Goal: Information Seeking & Learning: Check status

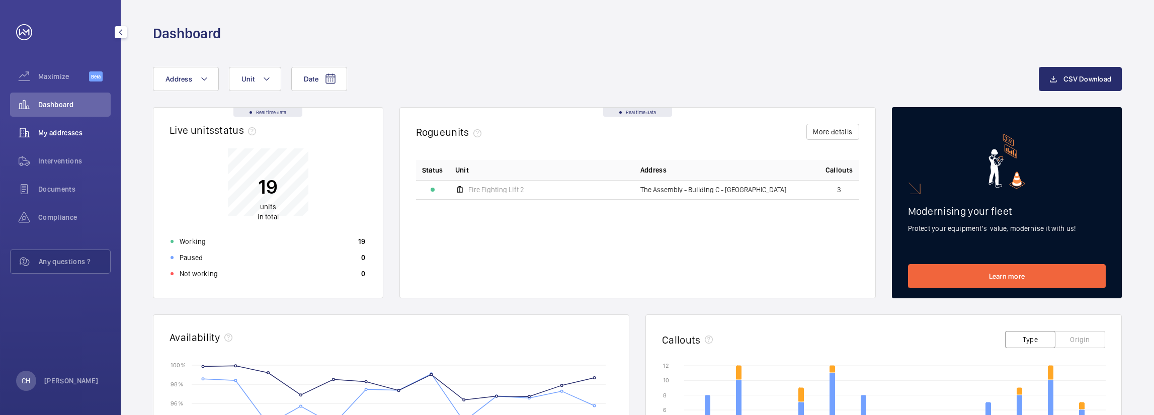
click at [81, 134] on span "My addresses" at bounding box center [74, 133] width 72 height 10
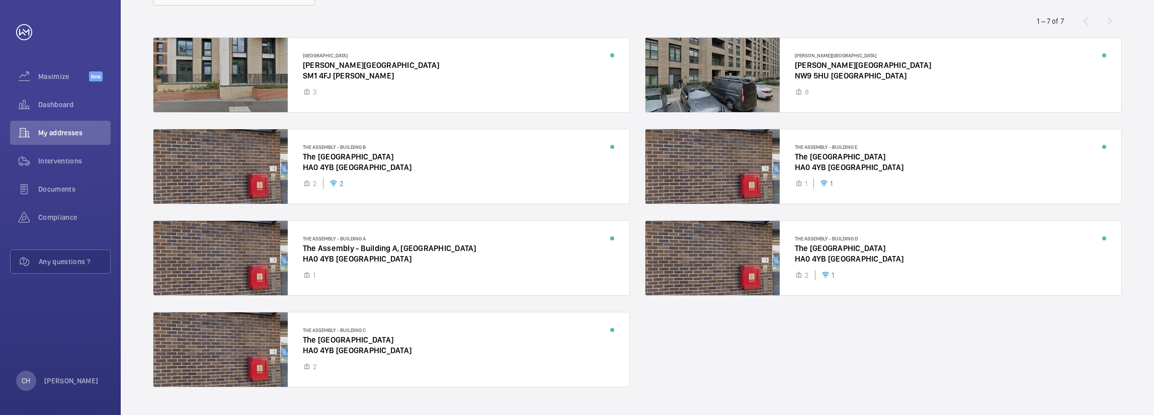
scroll to position [101, 0]
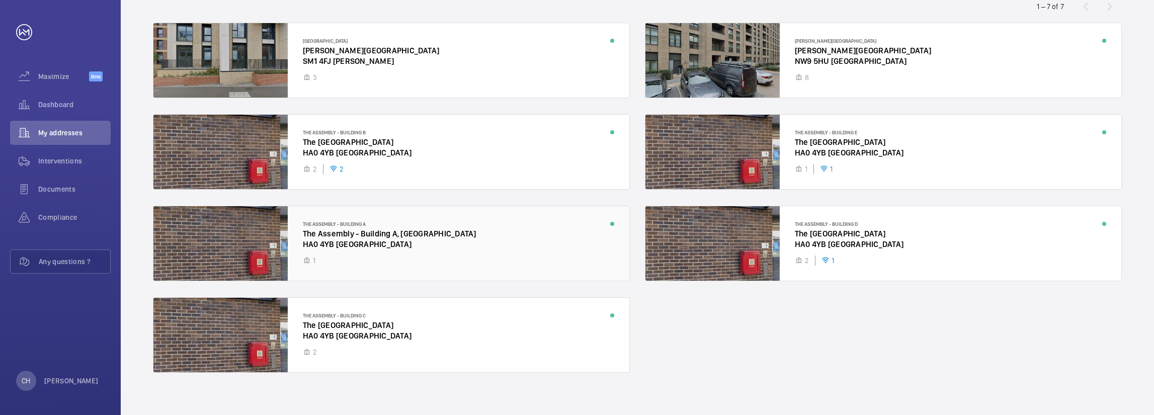
click at [478, 234] on div at bounding box center [391, 243] width 476 height 74
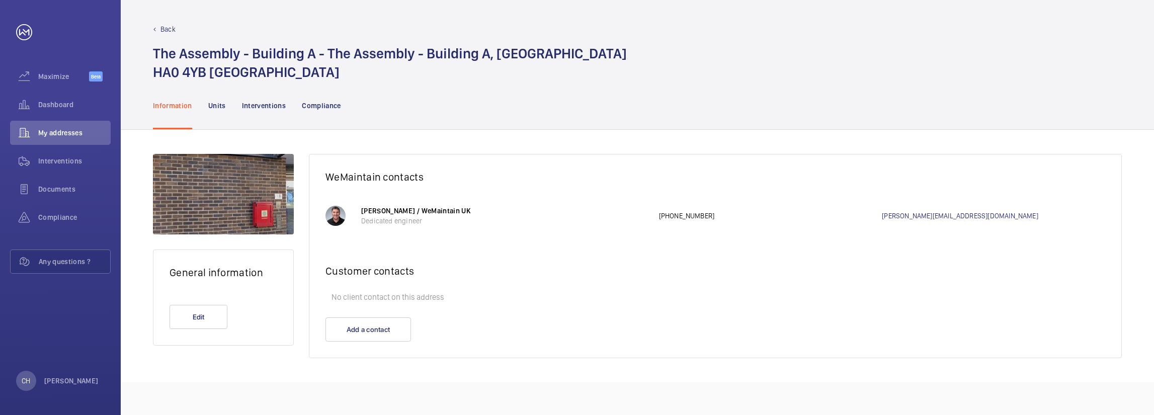
click at [237, 109] on nav "Information Units Interventions Compliance" at bounding box center [247, 105] width 188 height 48
click at [228, 108] on nav "Information Units Interventions Compliance" at bounding box center [247, 105] width 188 height 48
click at [224, 107] on p "Units" at bounding box center [217, 106] width 18 height 10
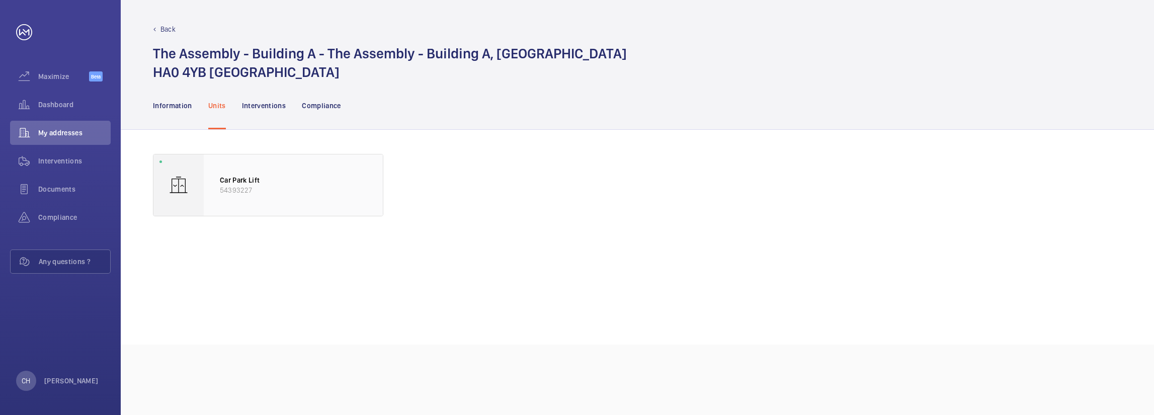
click at [295, 164] on div "Car Park Lift 54393227" at bounding box center [293, 184] width 179 height 61
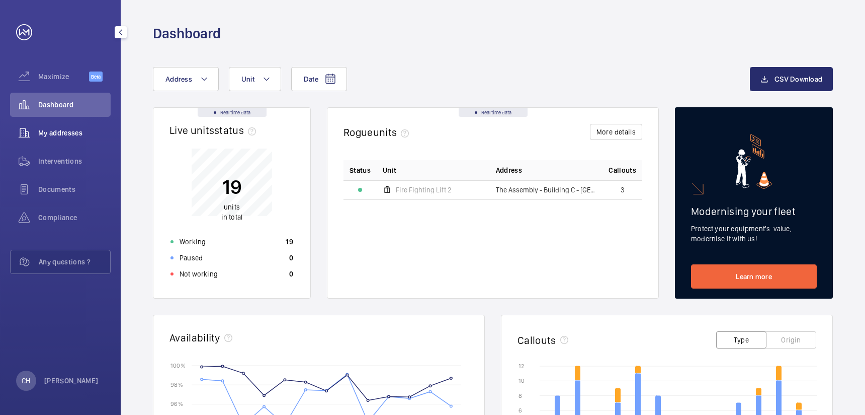
click at [64, 125] on div "My addresses" at bounding box center [60, 133] width 101 height 24
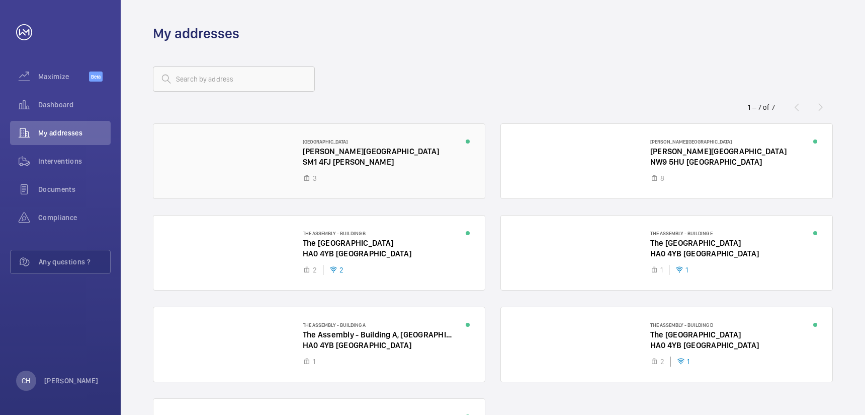
scroll to position [109, 0]
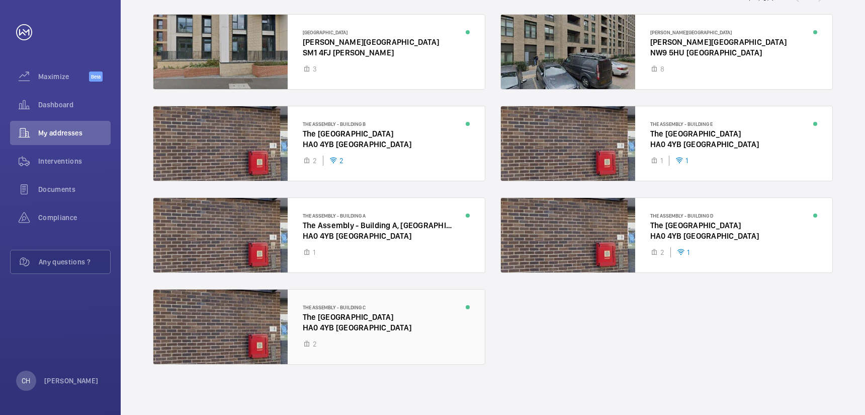
click at [387, 313] on div at bounding box center [319, 326] width 332 height 74
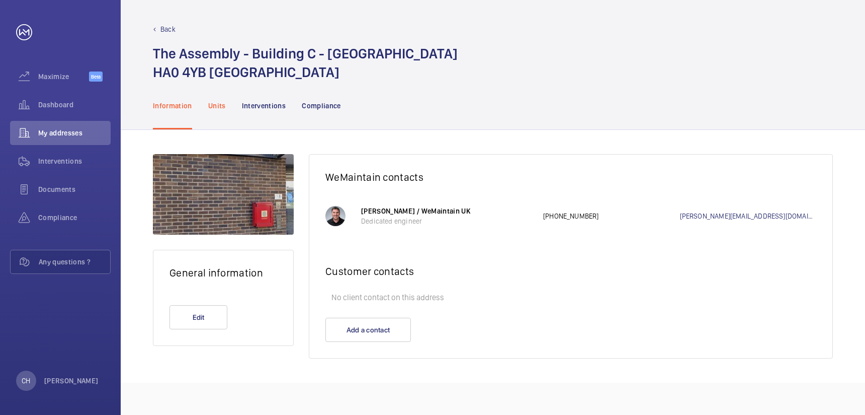
click at [211, 102] on p "Units" at bounding box center [217, 106] width 18 height 10
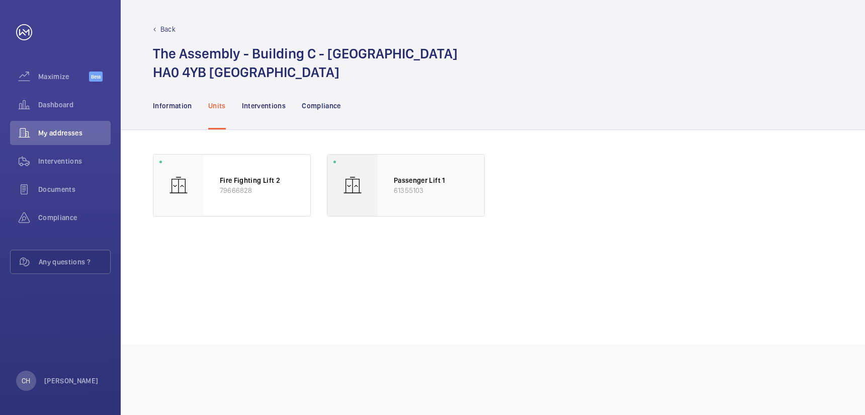
click at [455, 194] on p "61355103" at bounding box center [431, 190] width 74 height 10
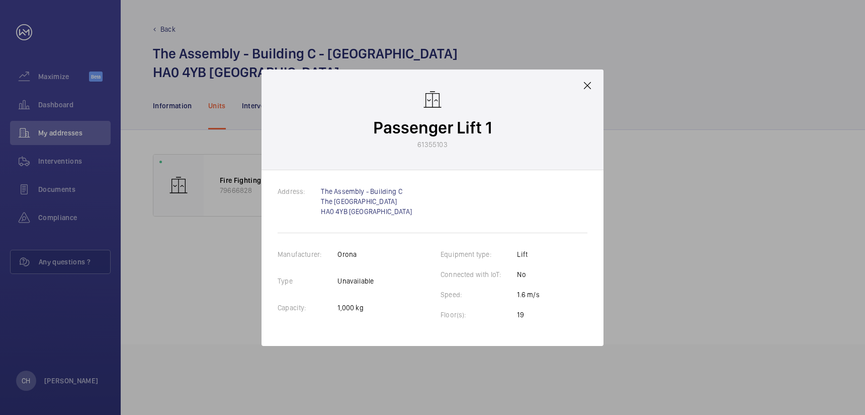
click at [585, 80] on mat-icon at bounding box center [588, 85] width 12 height 12
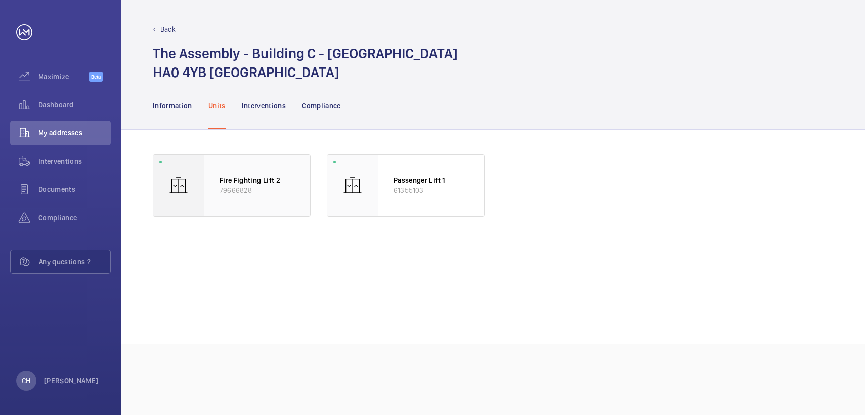
click at [231, 188] on p "79666828" at bounding box center [257, 190] width 74 height 10
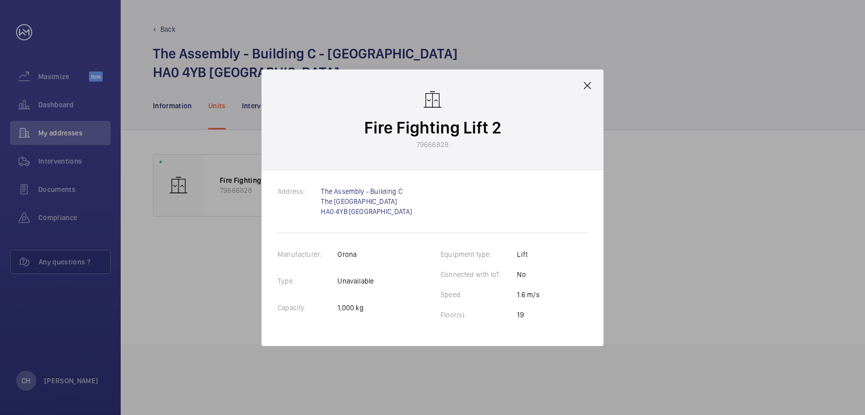
click at [588, 79] on mat-icon at bounding box center [588, 85] width 12 height 12
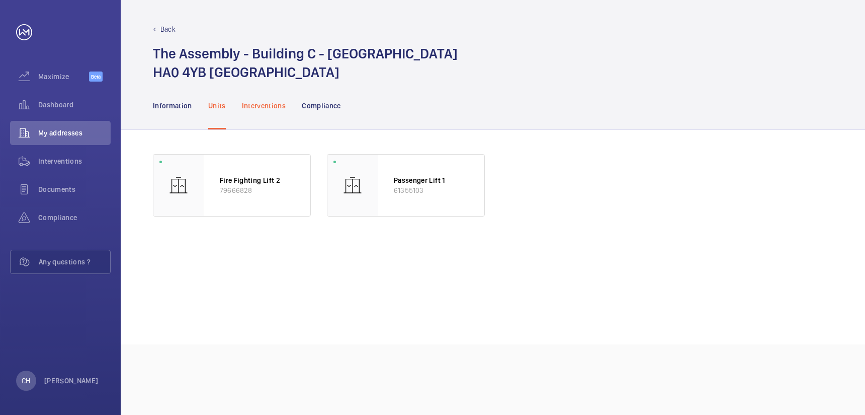
click at [272, 112] on div "Interventions" at bounding box center [264, 105] width 44 height 48
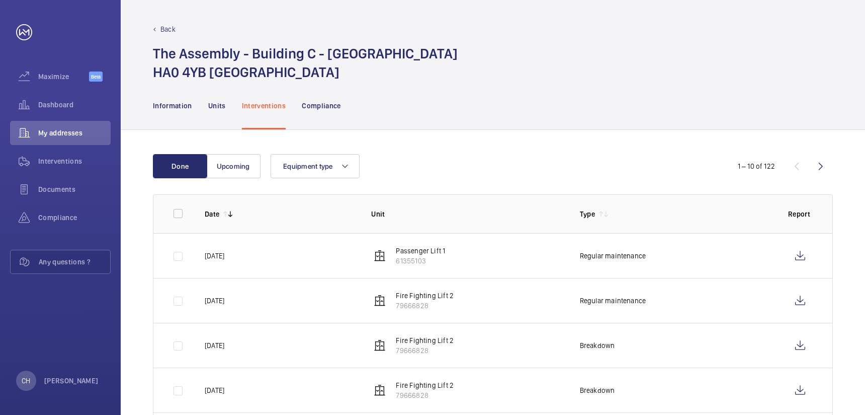
scroll to position [50, 0]
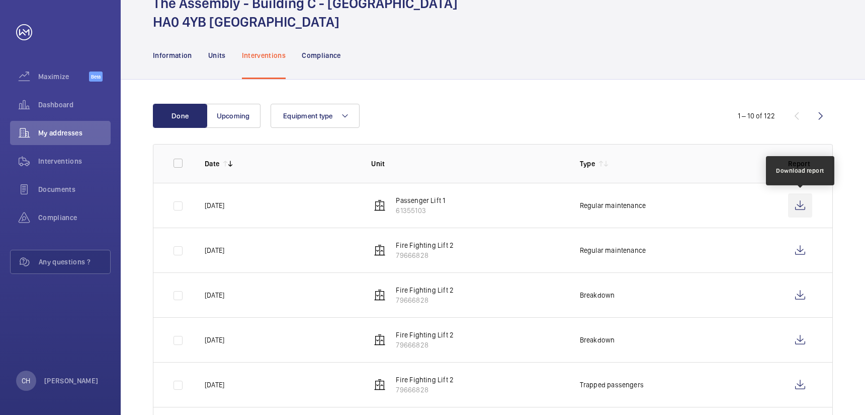
click at [804, 202] on wm-front-icon-button at bounding box center [800, 205] width 24 height 24
click at [798, 236] on td at bounding box center [802, 249] width 60 height 45
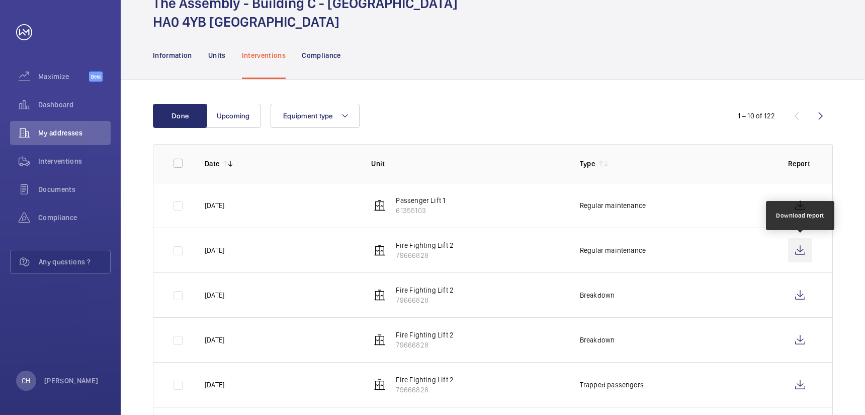
click at [803, 242] on wm-front-icon-button at bounding box center [800, 250] width 24 height 24
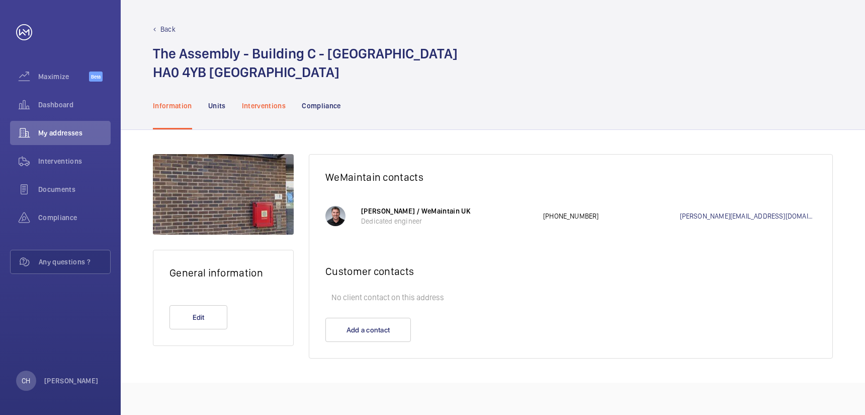
click at [265, 111] on div "Interventions" at bounding box center [264, 105] width 44 height 48
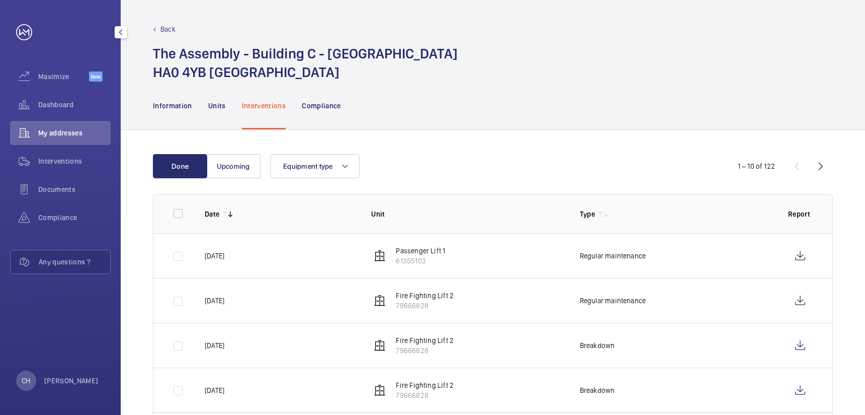
click at [74, 130] on span "My addresses" at bounding box center [74, 133] width 72 height 10
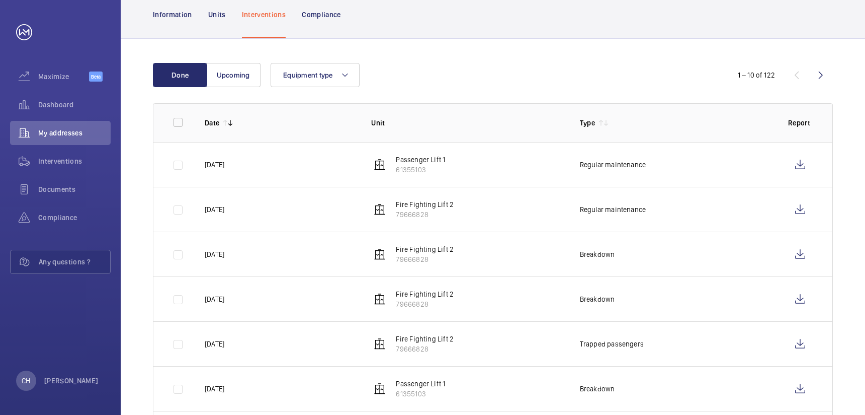
scroll to position [101, 0]
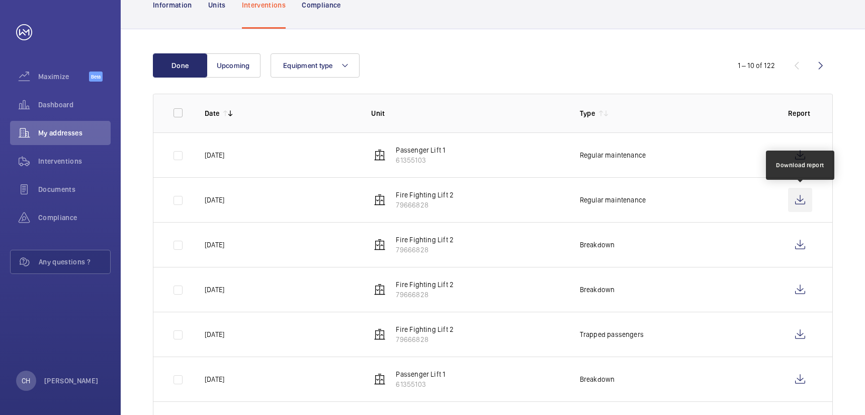
click at [797, 194] on wm-front-icon-button at bounding box center [800, 200] width 24 height 24
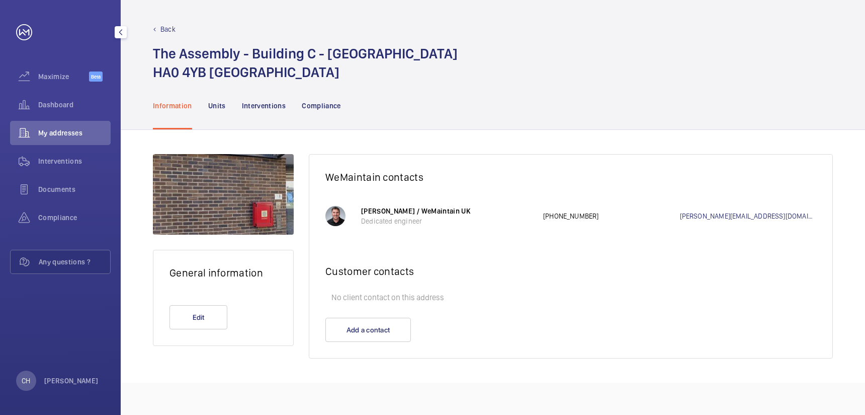
click at [75, 135] on span "My addresses" at bounding box center [74, 133] width 72 height 10
click at [72, 136] on span "My addresses" at bounding box center [74, 133] width 72 height 10
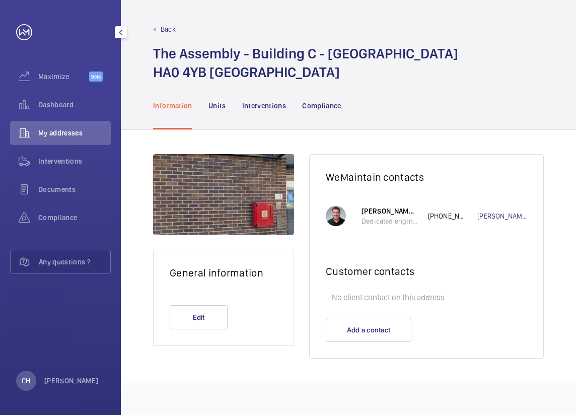
click at [48, 121] on div "My addresses" at bounding box center [60, 133] width 101 height 24
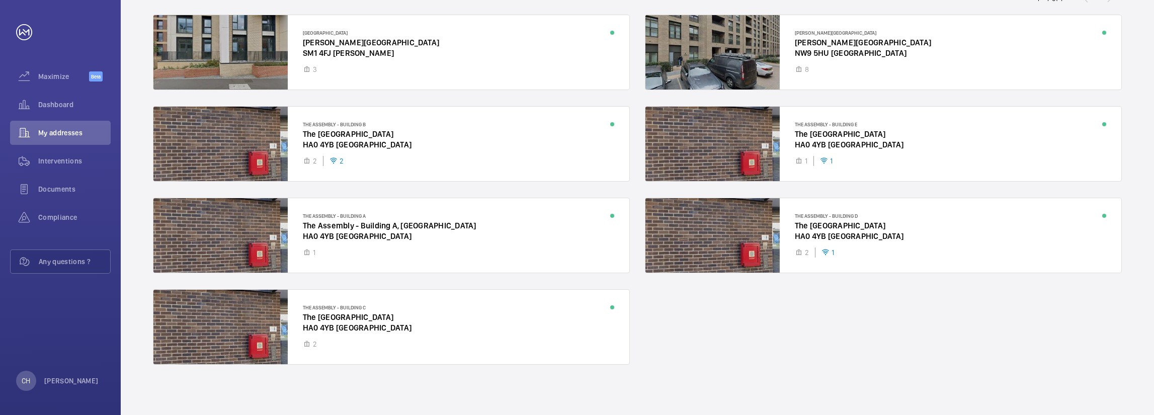
scroll to position [109, 0]
click at [865, 138] on div at bounding box center [883, 144] width 476 height 74
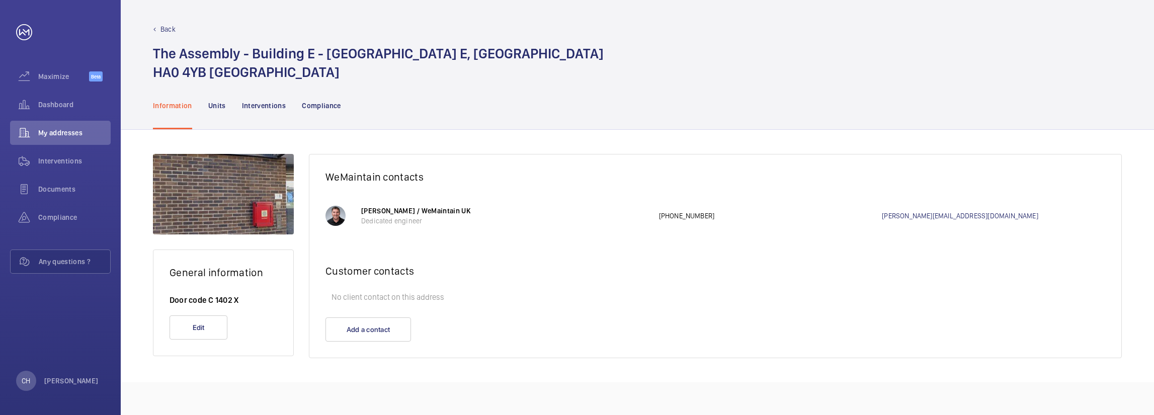
click at [206, 105] on nav "Information Units Interventions Compliance" at bounding box center [247, 105] width 188 height 48
click at [213, 106] on p "Units" at bounding box center [217, 106] width 18 height 10
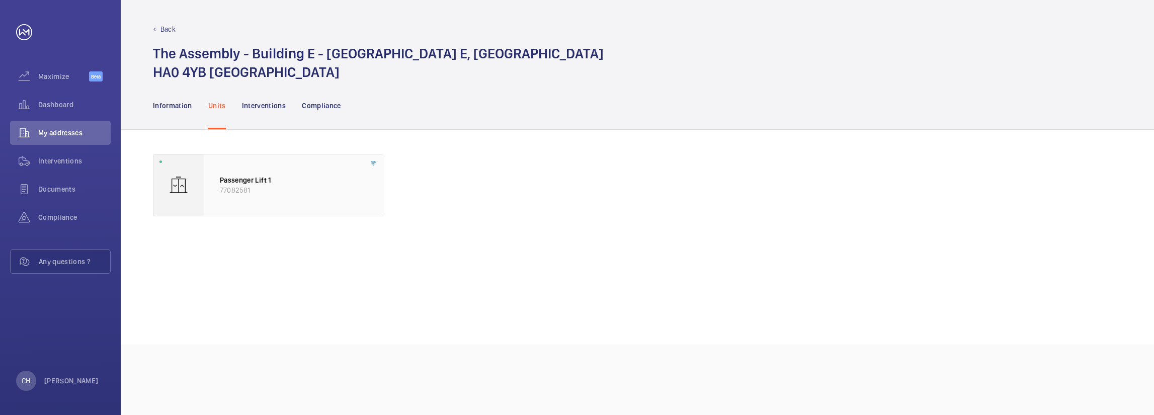
click at [293, 192] on p "77082581" at bounding box center [293, 190] width 147 height 10
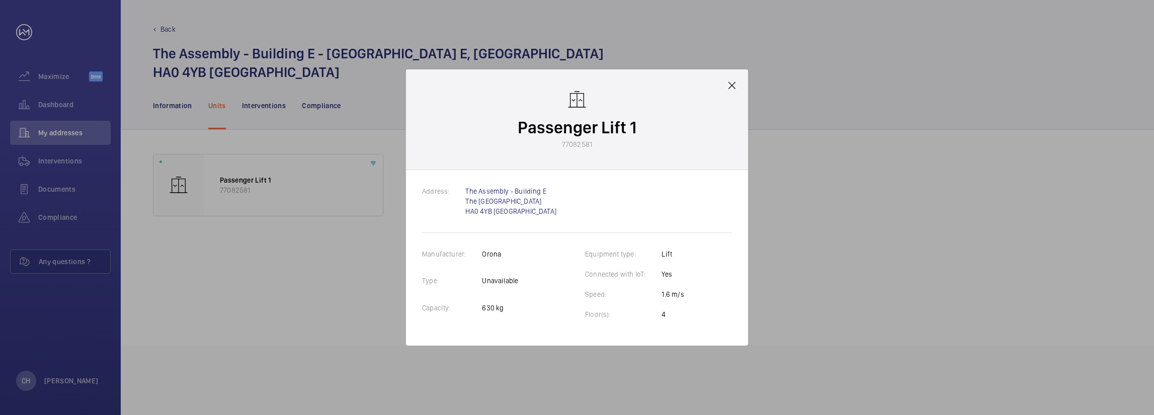
drag, startPoint x: 734, startPoint y: 80, endPoint x: 600, endPoint y: 95, distance: 135.6
click at [734, 79] on mat-icon at bounding box center [732, 85] width 12 height 12
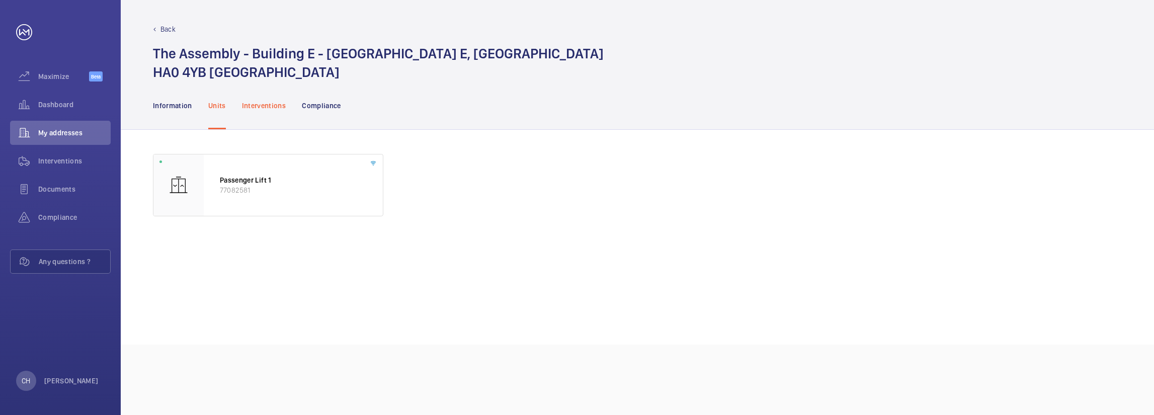
click at [278, 105] on p "Interventions" at bounding box center [264, 106] width 44 height 10
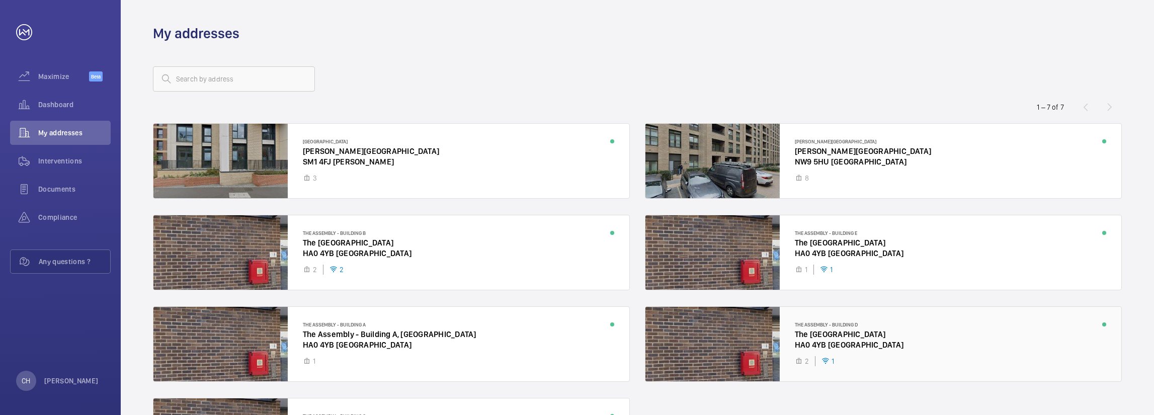
click at [865, 348] on div at bounding box center [883, 344] width 476 height 74
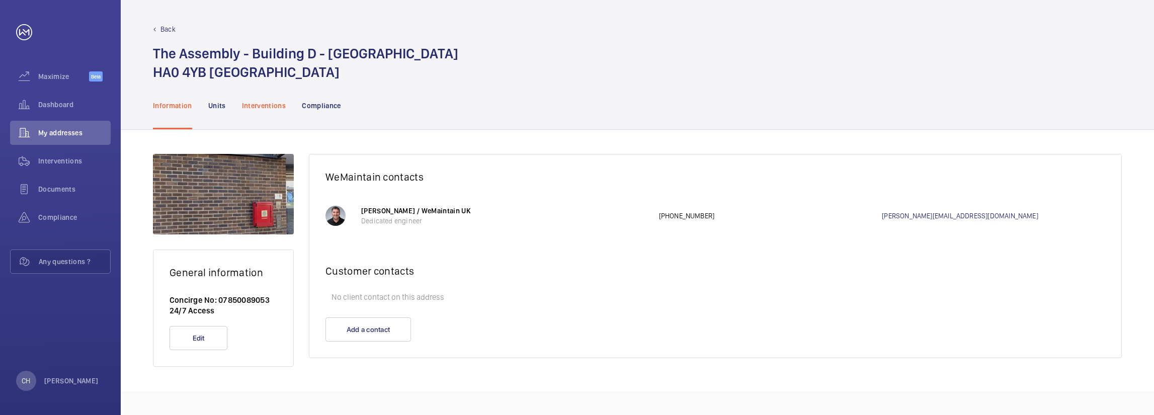
click at [269, 91] on div "Interventions" at bounding box center [264, 105] width 44 height 48
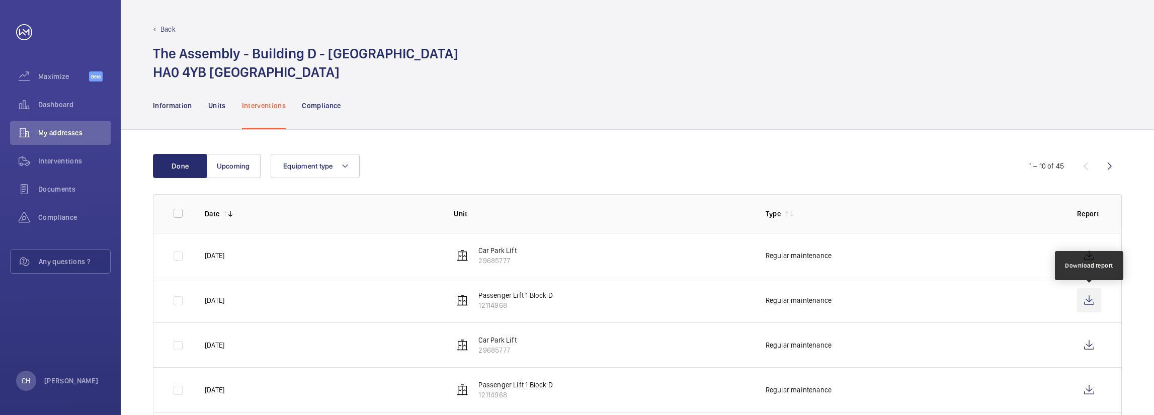
click at [865, 295] on wm-front-icon-button at bounding box center [1089, 300] width 24 height 24
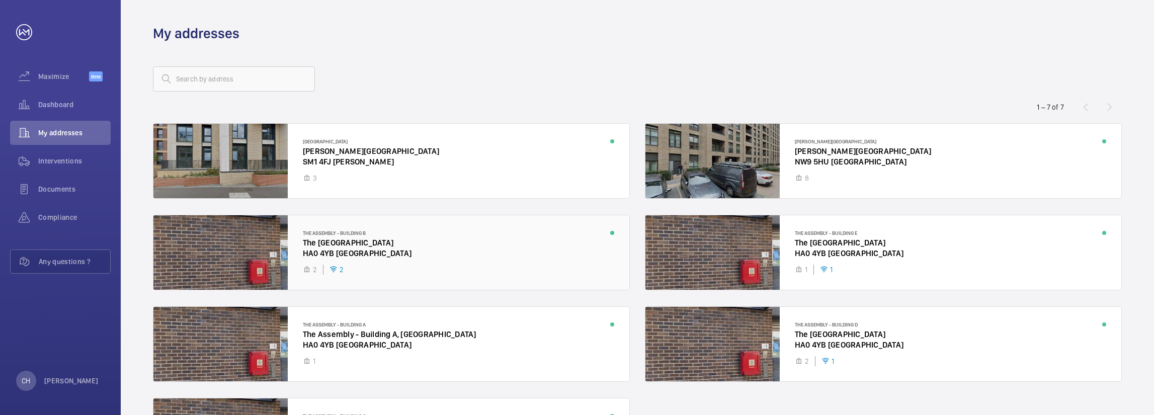
click at [413, 247] on div at bounding box center [391, 252] width 476 height 74
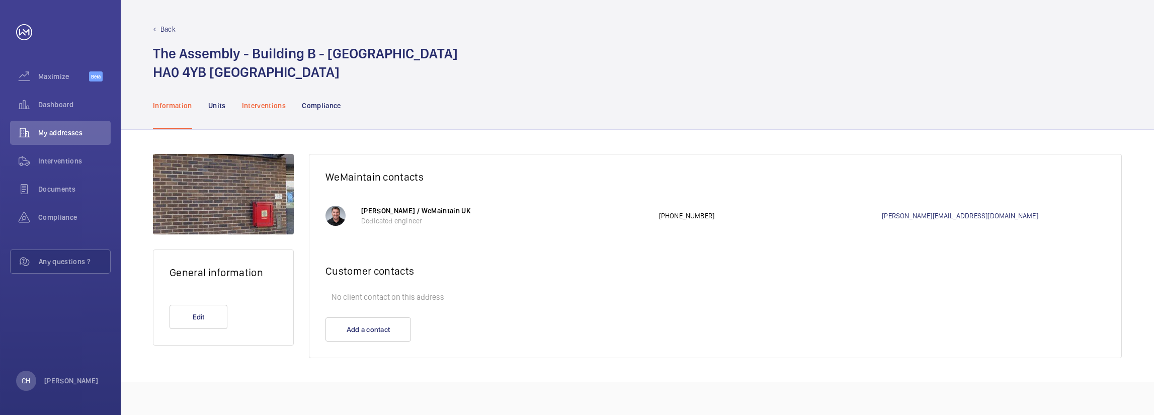
click at [270, 101] on p "Interventions" at bounding box center [264, 106] width 44 height 10
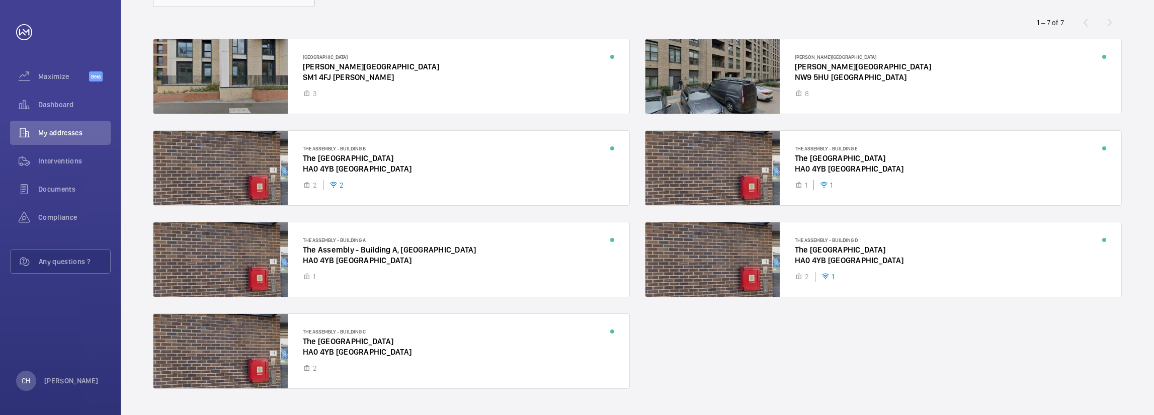
scroll to position [101, 0]
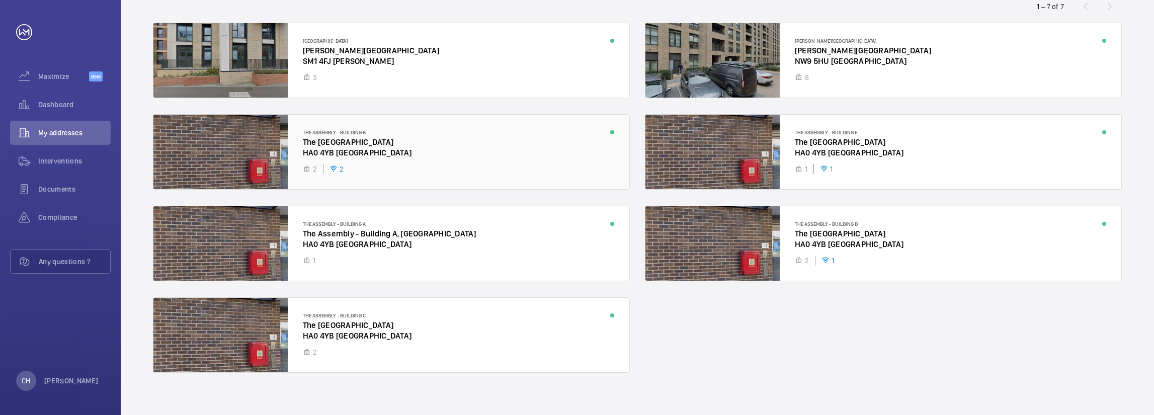
click at [434, 127] on div at bounding box center [391, 152] width 476 height 74
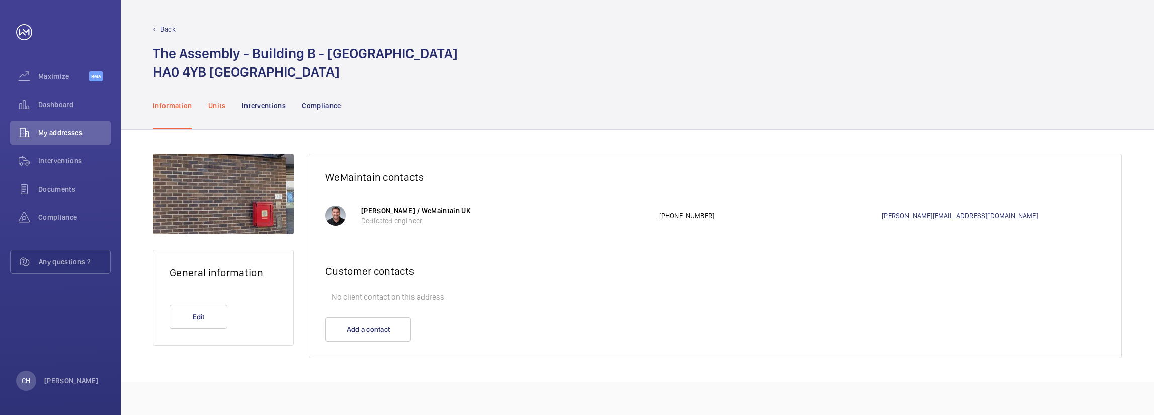
click at [211, 111] on div "Units" at bounding box center [217, 105] width 18 height 48
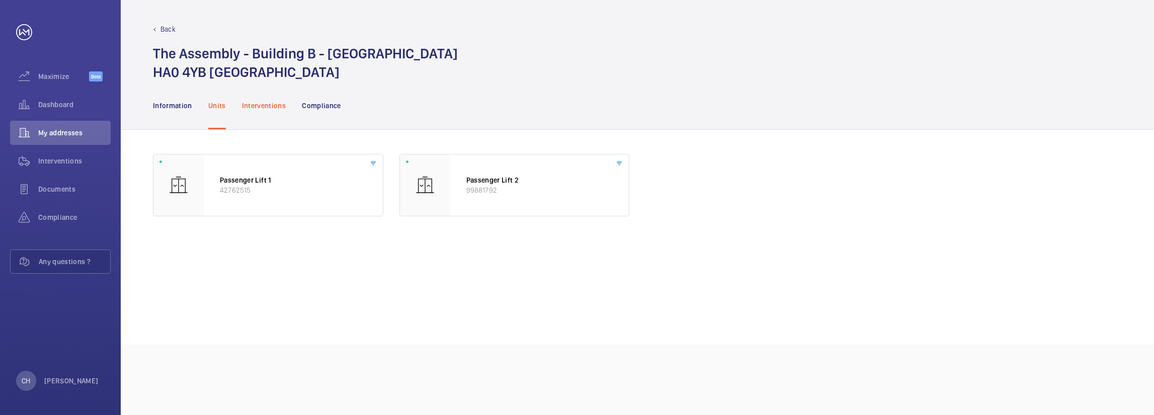
click at [261, 105] on p "Interventions" at bounding box center [264, 106] width 44 height 10
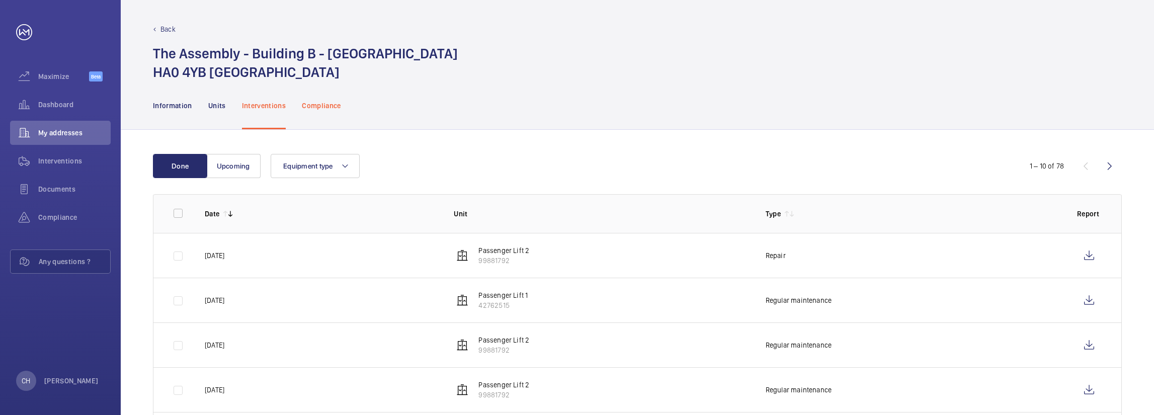
click at [307, 102] on p "Compliance" at bounding box center [321, 106] width 39 height 10
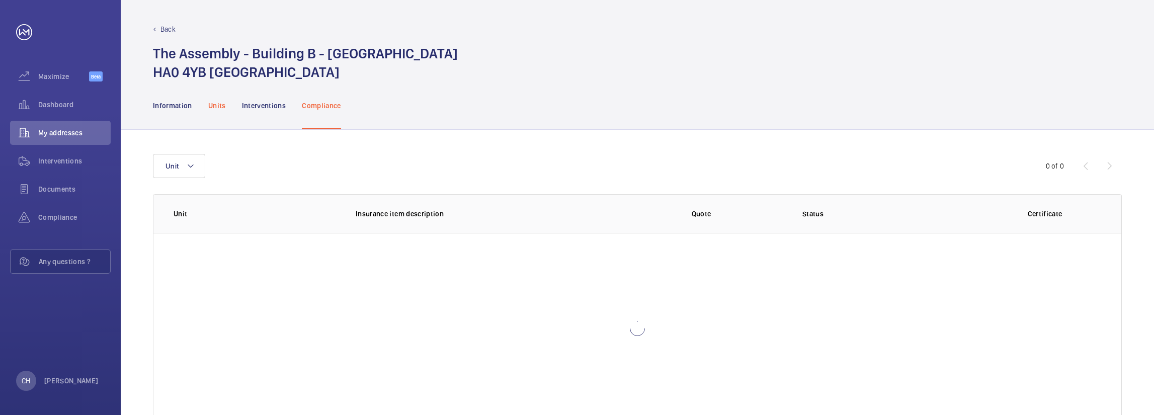
drag, startPoint x: 236, startPoint y: 108, endPoint x: 224, endPoint y: 105, distance: 12.3
click at [233, 107] on nav "Information Units Interventions Compliance" at bounding box center [247, 105] width 188 height 48
click at [224, 105] on p "Units" at bounding box center [217, 106] width 18 height 10
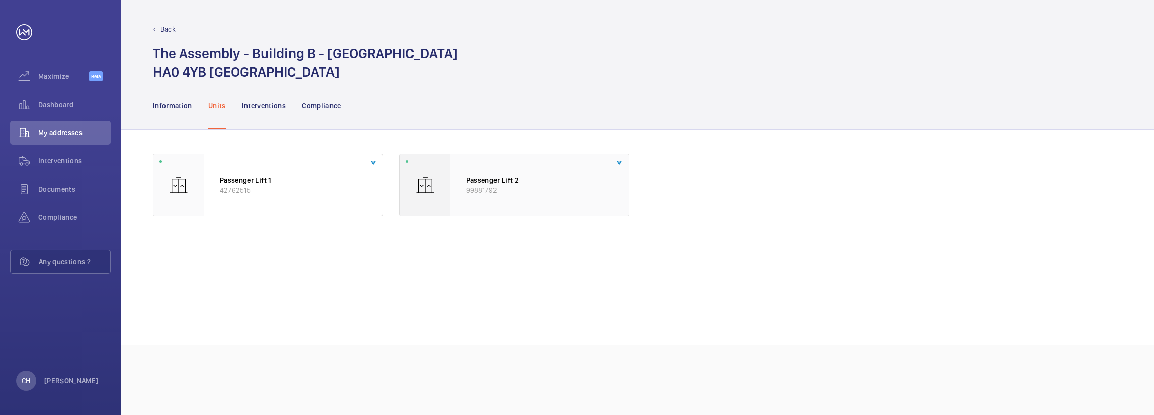
click at [565, 187] on p "99881792" at bounding box center [539, 190] width 147 height 10
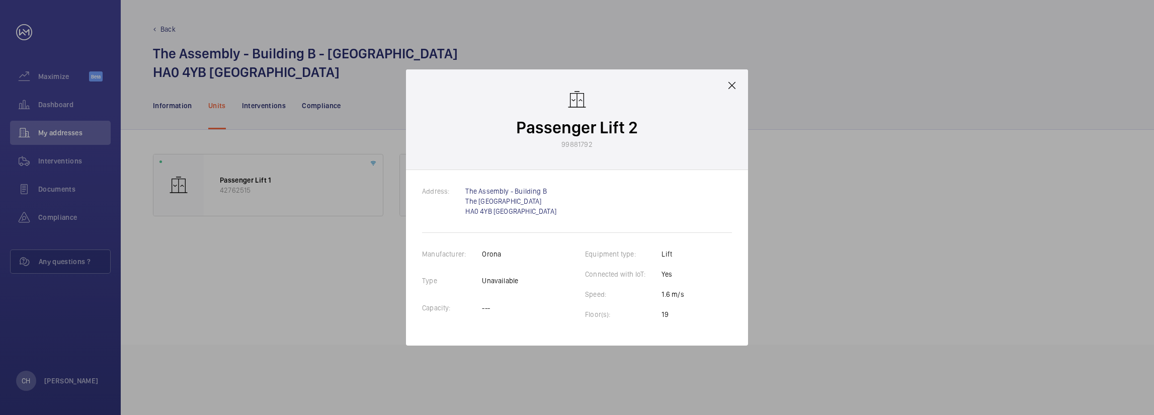
click at [733, 79] on mat-icon at bounding box center [732, 85] width 12 height 12
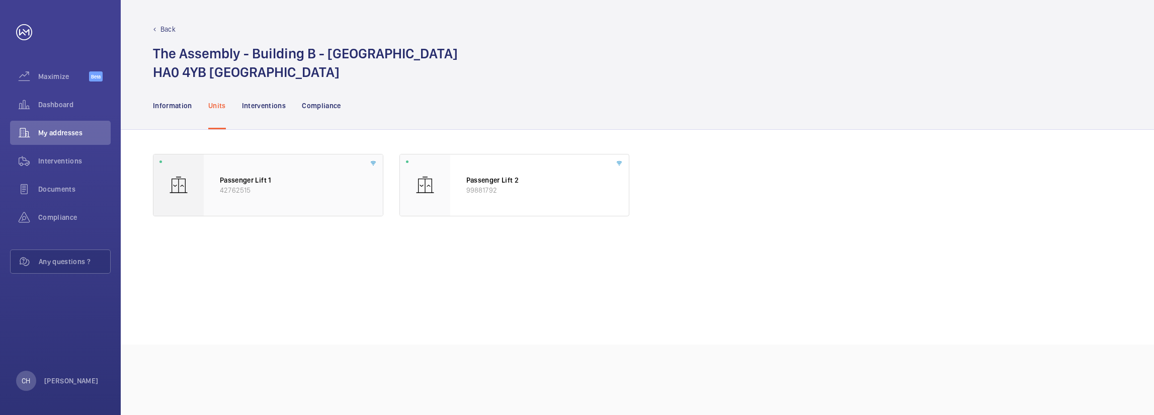
click at [268, 164] on div "Passenger Lift 1 42762515" at bounding box center [293, 184] width 179 height 61
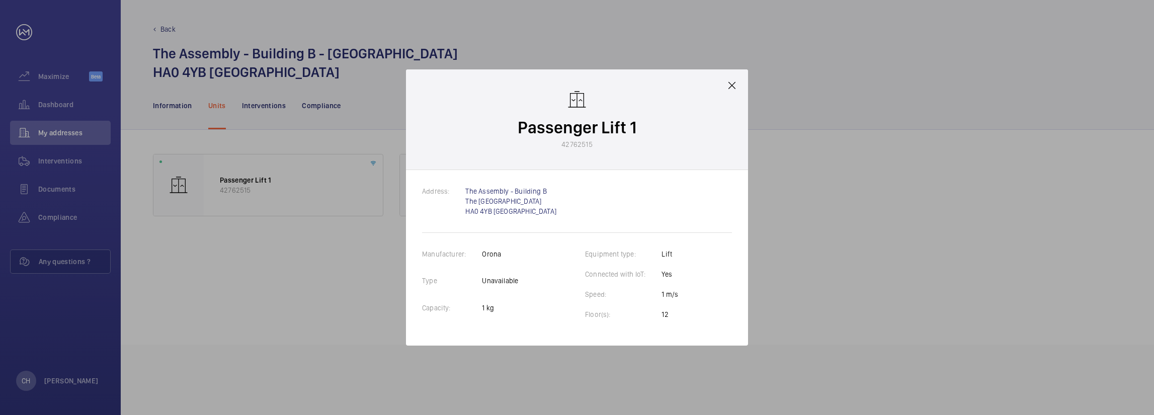
click at [732, 79] on mat-icon at bounding box center [732, 85] width 12 height 12
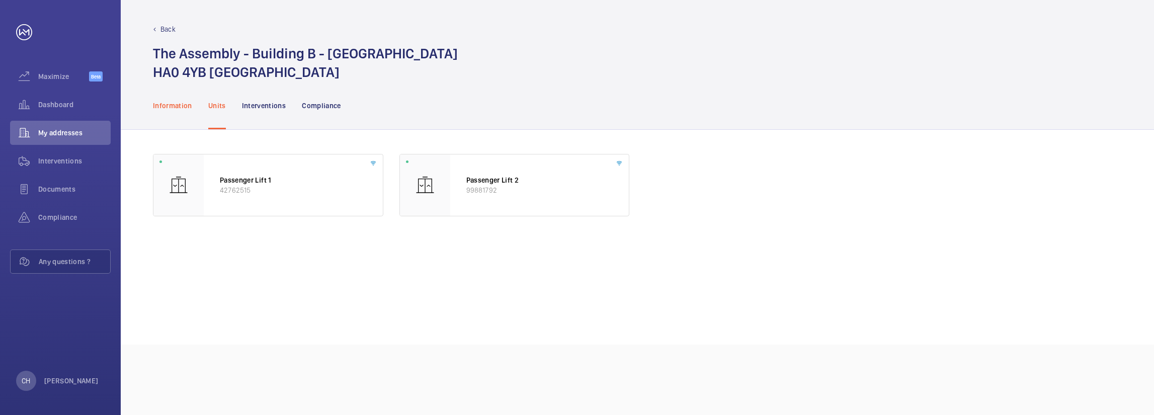
click at [180, 108] on p "Information" at bounding box center [172, 106] width 39 height 10
